Goal: Task Accomplishment & Management: Use online tool/utility

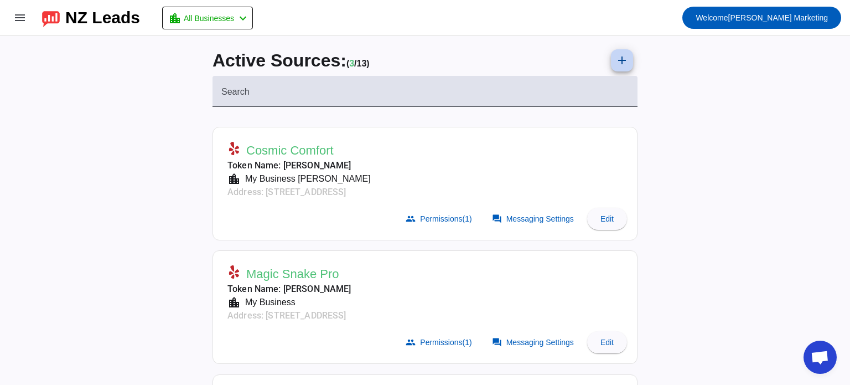
click at [623, 61] on mat-icon "add" at bounding box center [622, 60] width 13 height 13
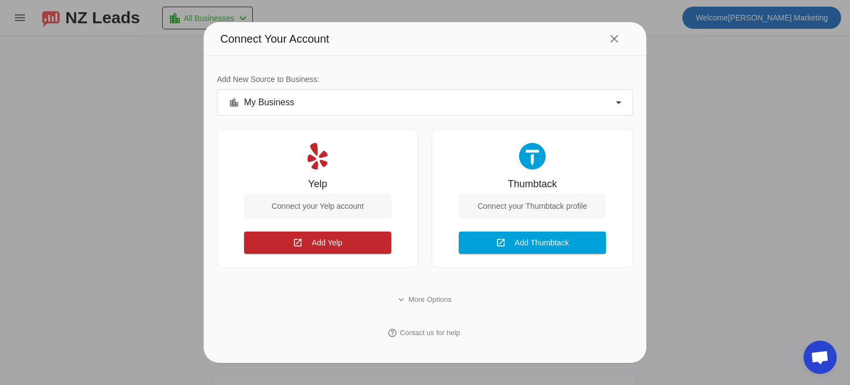
click at [381, 111] on div "location_city My Business" at bounding box center [425, 102] width 415 height 24
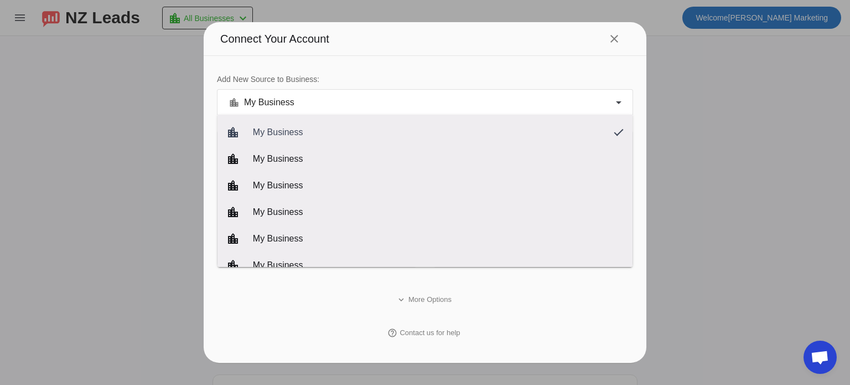
click at [482, 61] on div at bounding box center [425, 192] width 850 height 385
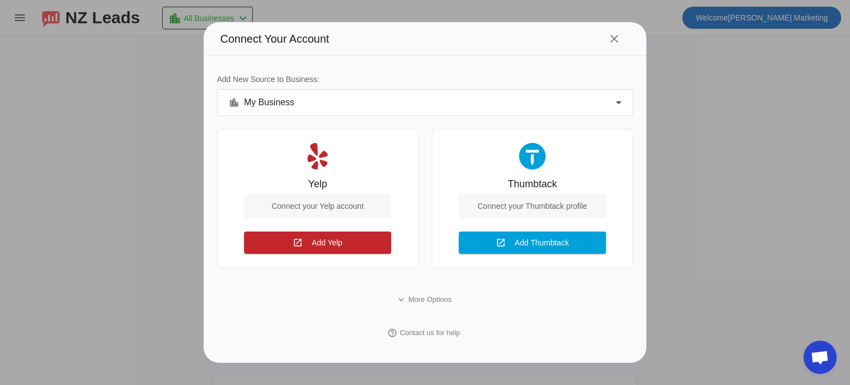
click at [342, 209] on div "Connect your Yelp account" at bounding box center [317, 206] width 147 height 24
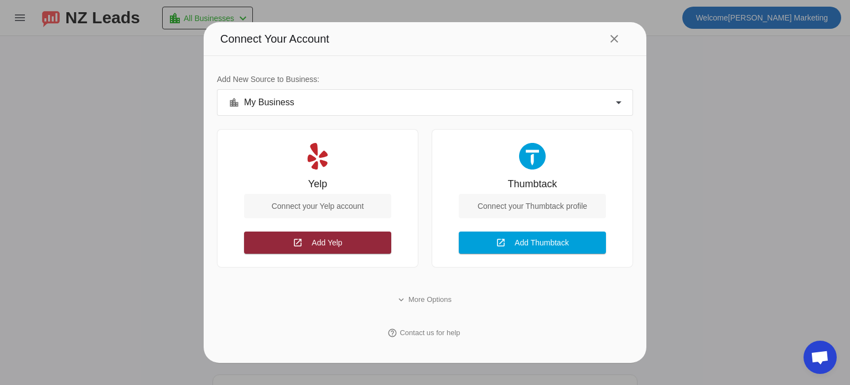
click at [327, 244] on span "Add Yelp" at bounding box center [327, 243] width 30 height 9
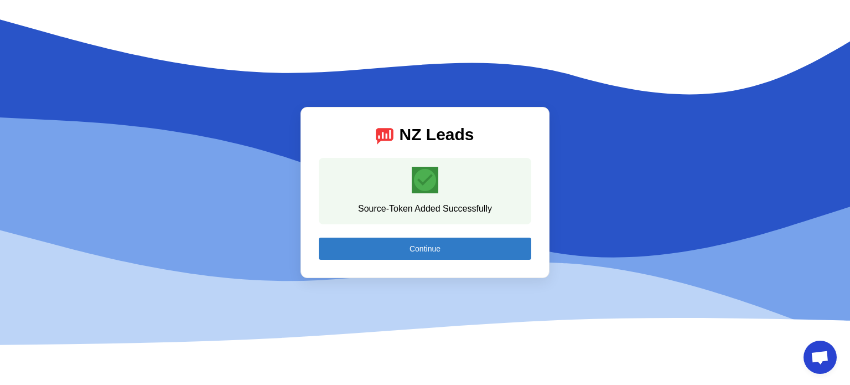
click at [421, 249] on span "Continue" at bounding box center [425, 248] width 31 height 9
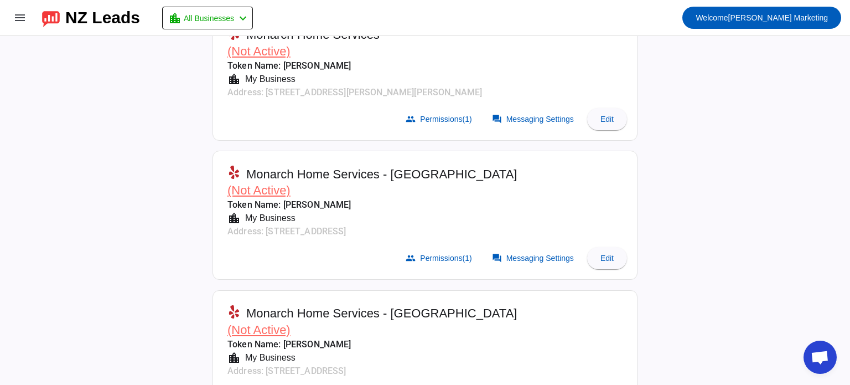
scroll to position [1045, 0]
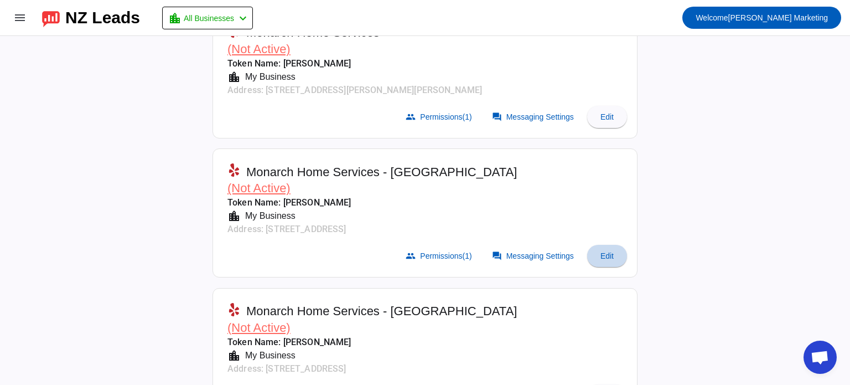
click at [605, 251] on span "Edit" at bounding box center [607, 255] width 13 height 9
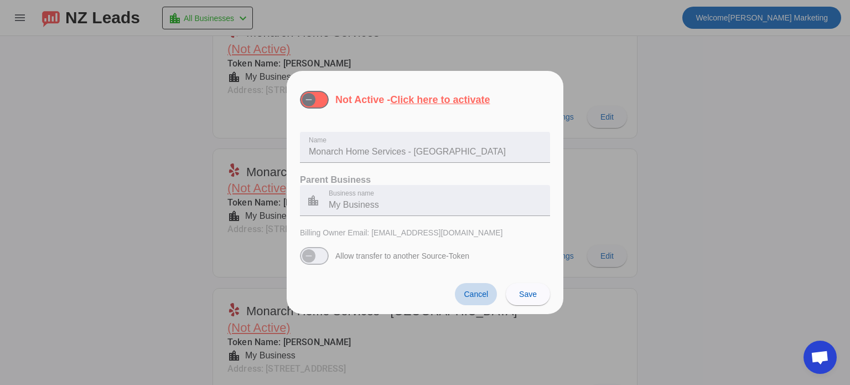
click at [472, 296] on span "Cancel" at bounding box center [476, 294] width 24 height 9
